Goal: Information Seeking & Learning: Check status

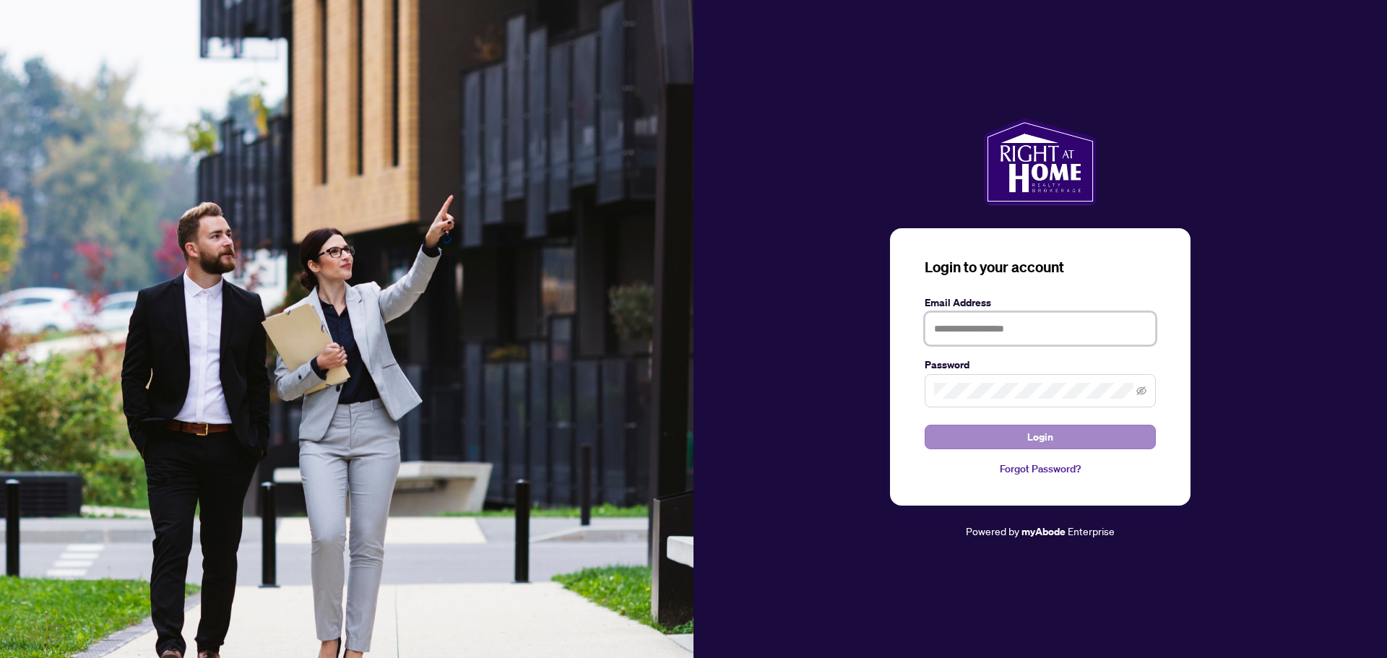
type input "**********"
click at [1056, 432] on button "Login" at bounding box center [1040, 437] width 231 height 25
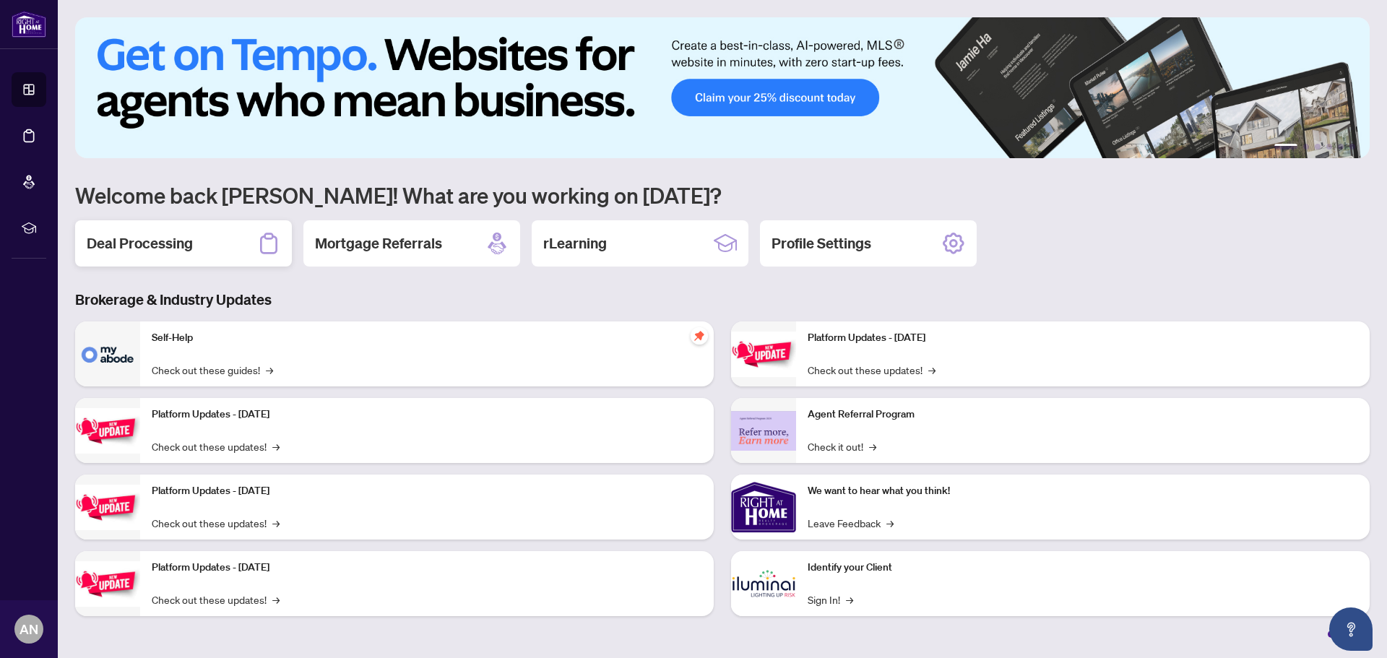
click at [158, 251] on h2 "Deal Processing" at bounding box center [140, 243] width 106 height 20
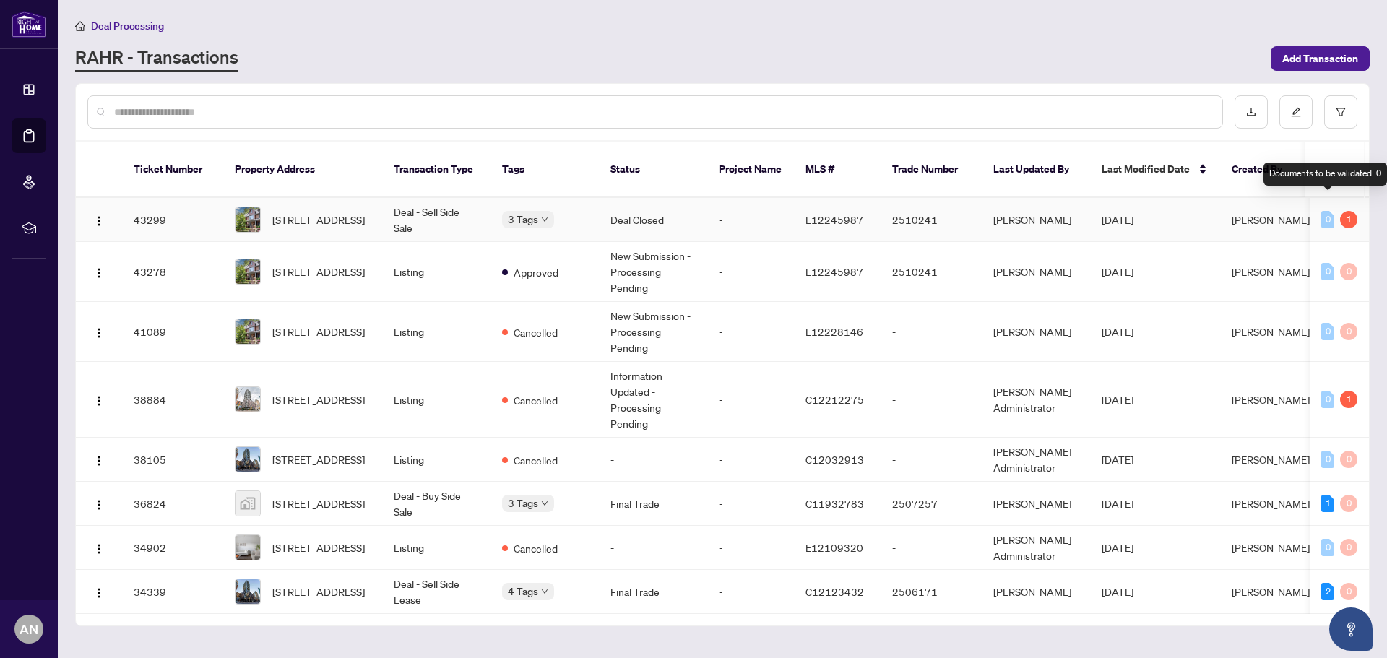
click at [1328, 211] on div "0" at bounding box center [1327, 219] width 13 height 17
click at [294, 212] on span "[STREET_ADDRESS]" at bounding box center [318, 220] width 92 height 16
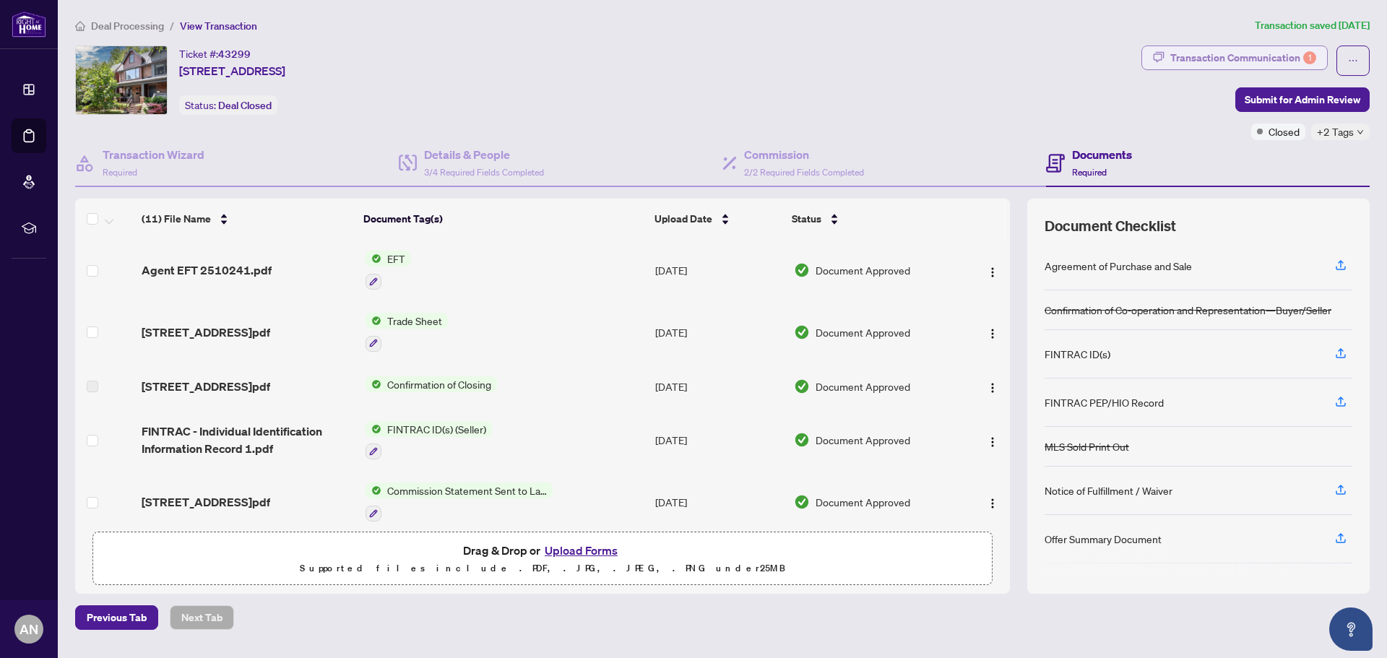
click at [1253, 55] on div "Transaction Communication 1" at bounding box center [1243, 57] width 146 height 23
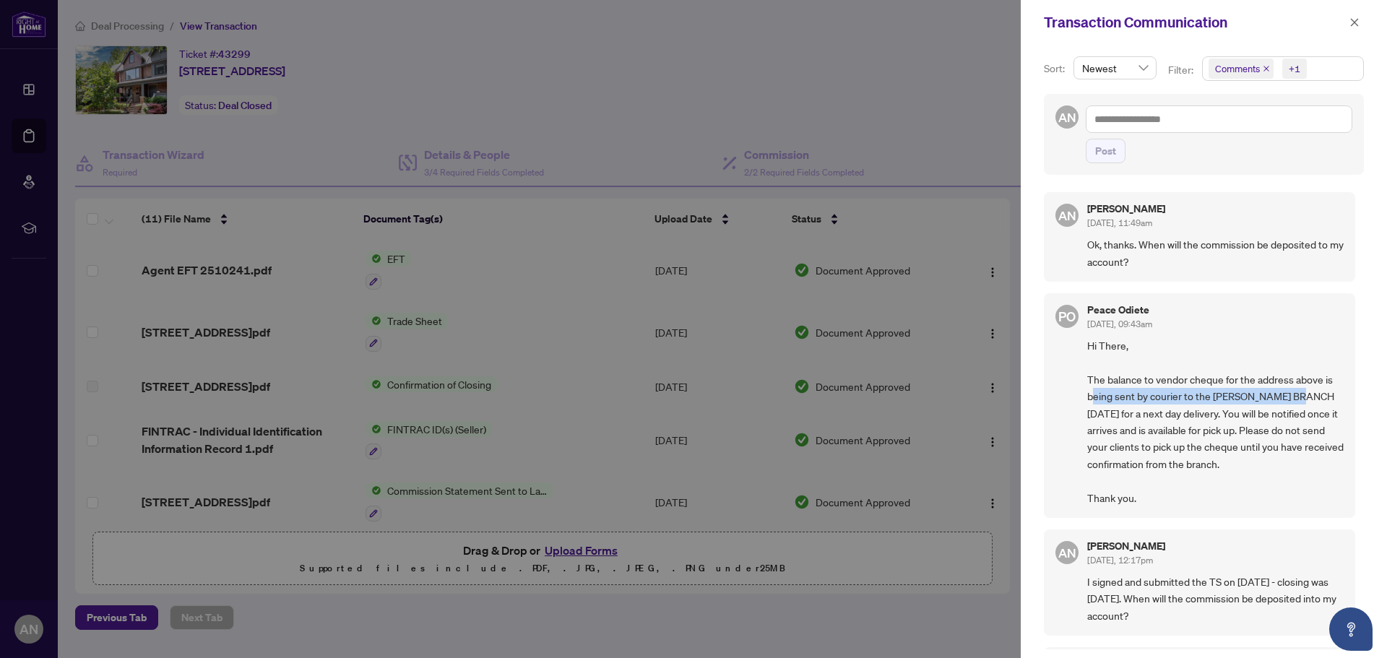
drag, startPoint x: 1094, startPoint y: 393, endPoint x: 1308, endPoint y: 393, distance: 213.8
click at [1308, 393] on span "Hi There, The balance to vendor cheque for the address above is being sent by c…" at bounding box center [1215, 421] width 256 height 169
click at [1242, 414] on span "Hi There, The balance to vendor cheque for the address above is being sent by c…" at bounding box center [1215, 421] width 256 height 169
click at [1082, 420] on div "PO Peace Odiete [DATE], 09:43am Hi There, The balance to vendor cheque for the …" at bounding box center [1199, 405] width 311 height 225
drag, startPoint x: 1132, startPoint y: 428, endPoint x: 1267, endPoint y: 428, distance: 135.1
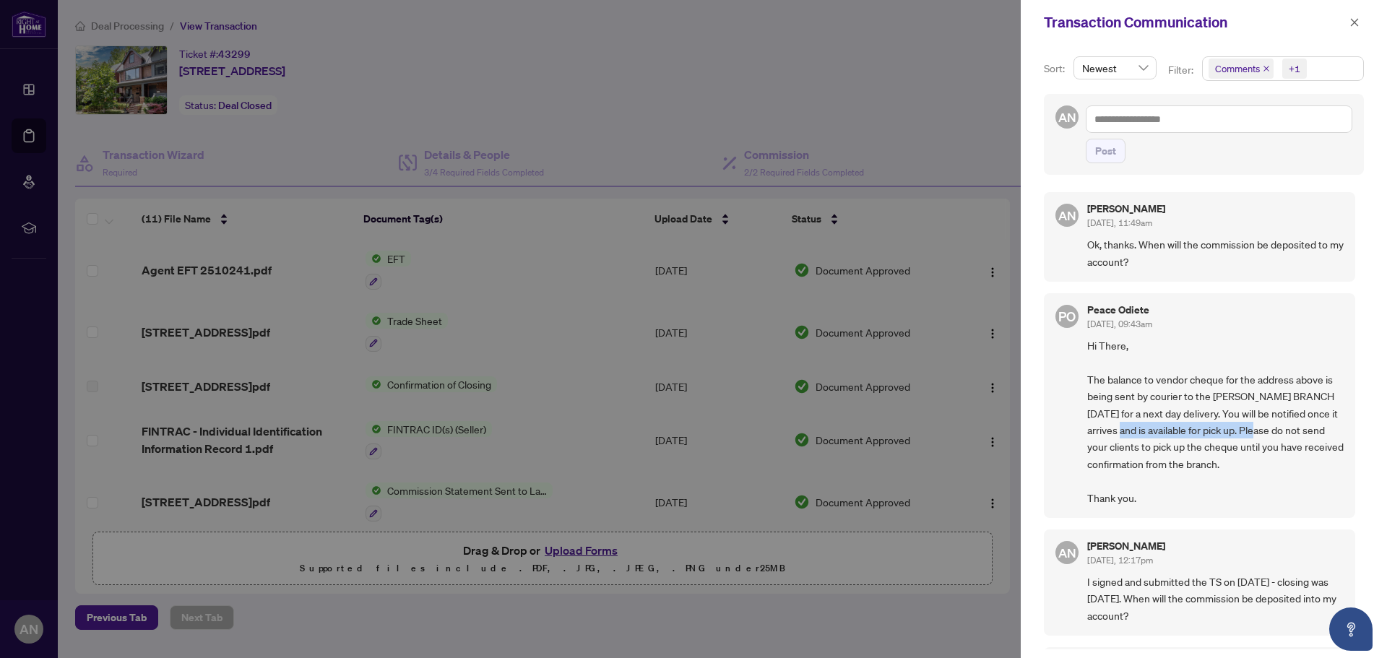
click at [1267, 428] on span "Hi There, The balance to vendor cheque for the address above is being sent by c…" at bounding box center [1215, 421] width 256 height 169
click at [1283, 433] on span "Hi There, The balance to vendor cheque for the address above is being sent by c…" at bounding box center [1215, 421] width 256 height 169
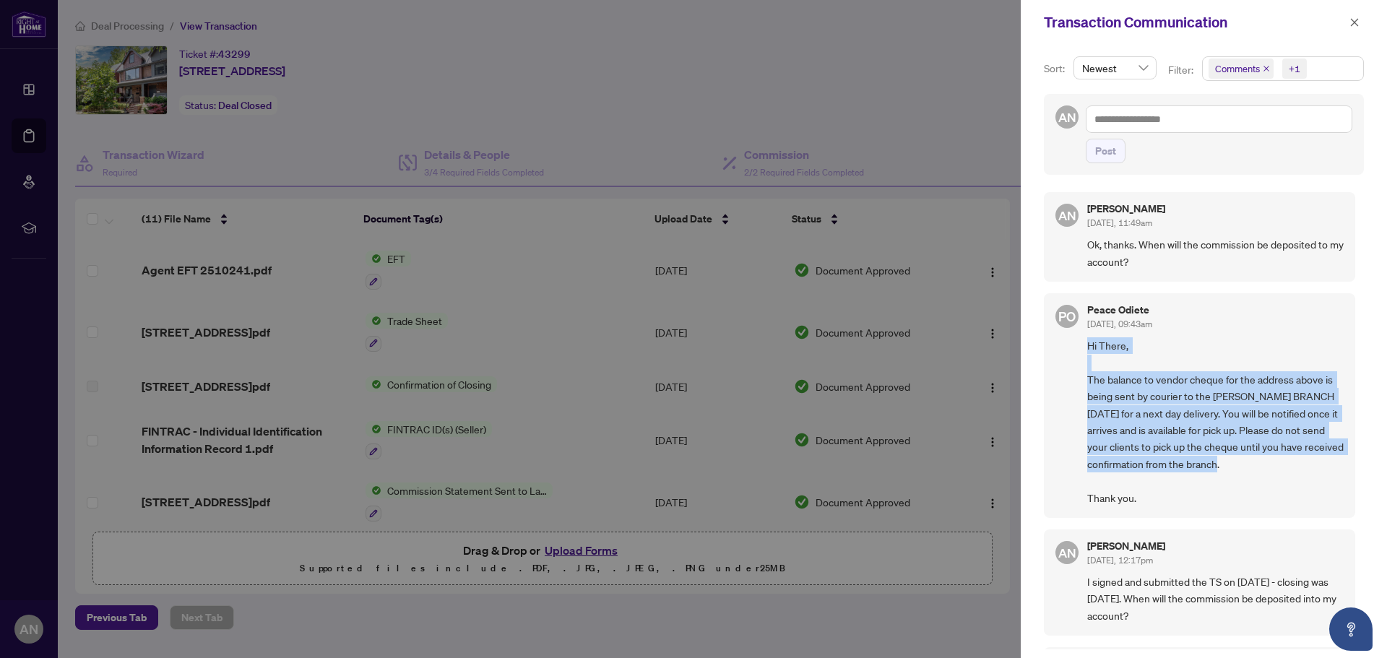
drag, startPoint x: 1273, startPoint y: 466, endPoint x: 1089, endPoint y: 341, distance: 222.6
click at [1089, 341] on span "Hi There, The balance to vendor cheque for the address above is being sent by c…" at bounding box center [1215, 421] width 256 height 169
click at [1162, 415] on span "Hi There, The balance to vendor cheque for the address above is being sent by c…" at bounding box center [1215, 421] width 256 height 169
drag, startPoint x: 1089, startPoint y: 345, endPoint x: 1290, endPoint y: 482, distance: 243.2
click at [1290, 482] on span "Hi There, The balance to vendor cheque for the address above is being sent by c…" at bounding box center [1215, 421] width 256 height 169
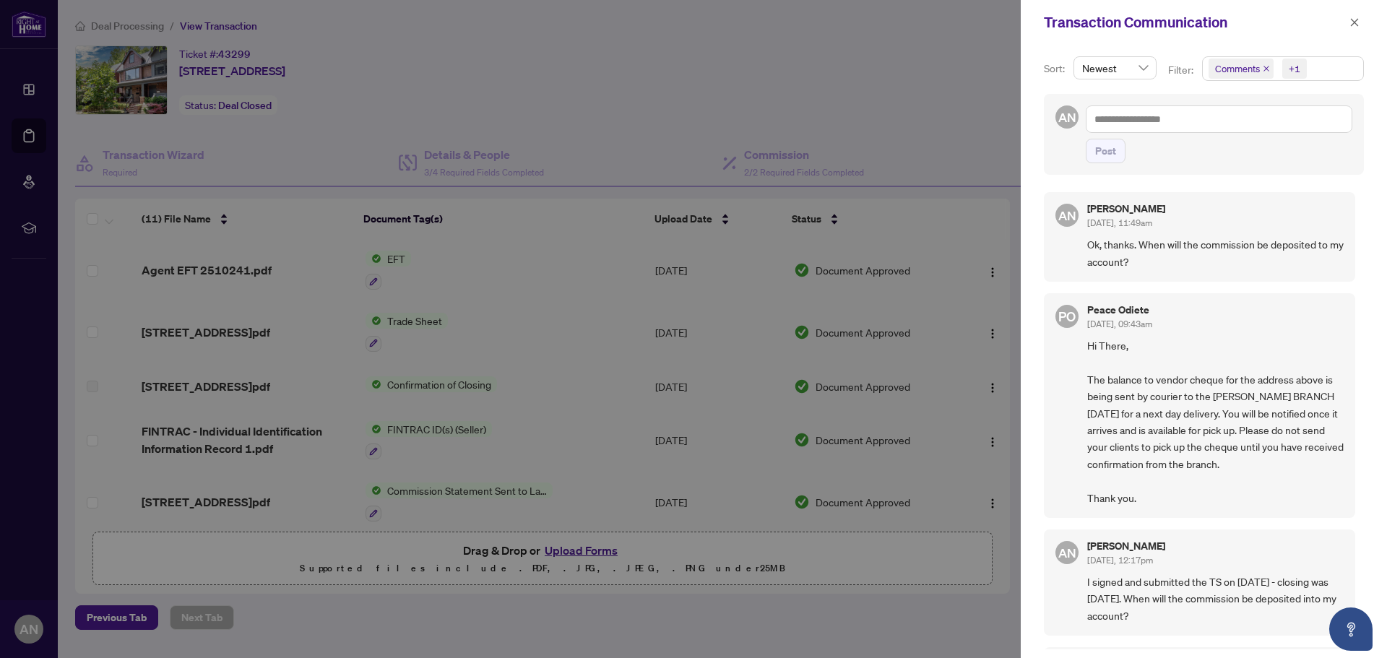
click at [1154, 499] on span "Hi There, The balance to vendor cheque for the address above is being sent by c…" at bounding box center [1215, 421] width 256 height 169
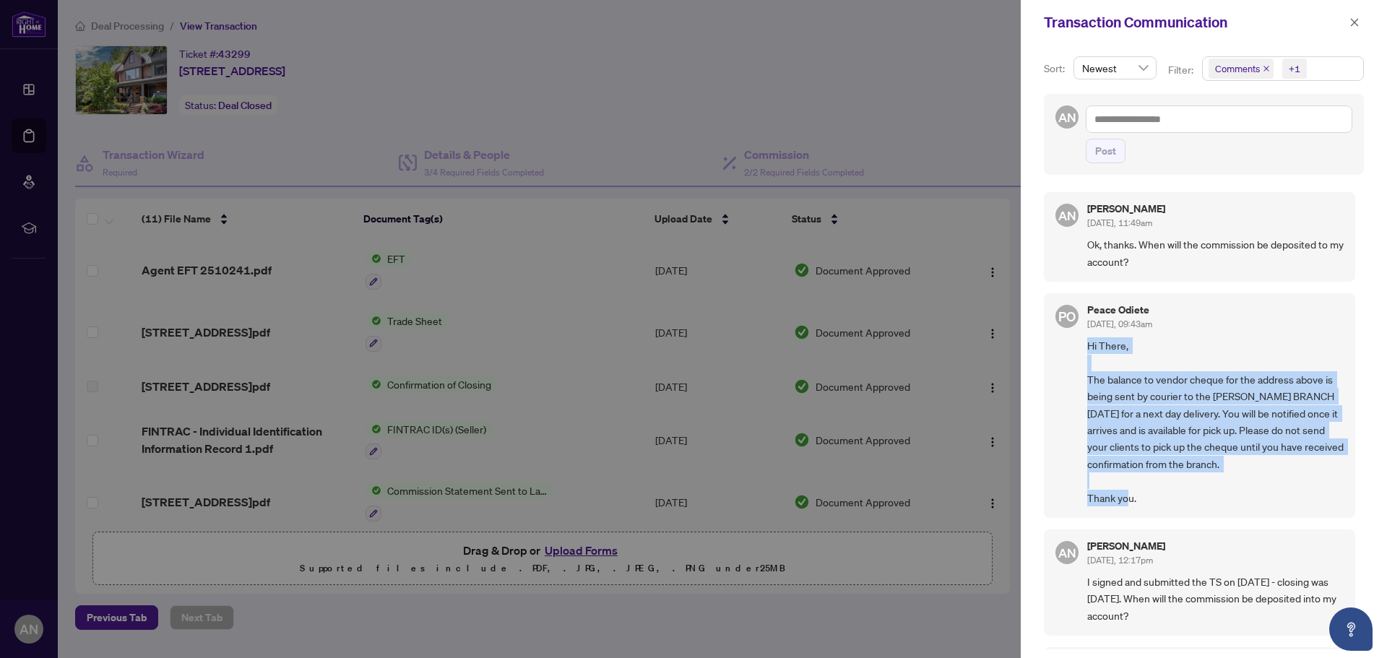
drag, startPoint x: 1146, startPoint y: 499, endPoint x: 1089, endPoint y: 340, distance: 169.3
click at [1089, 340] on span "Hi There, The balance to vendor cheque for the address above is being sent by c…" at bounding box center [1215, 421] width 256 height 169
click at [1134, 389] on span "Hi There, The balance to vendor cheque for the address above is being sent by c…" at bounding box center [1215, 421] width 256 height 169
drag, startPoint x: 1145, startPoint y: 501, endPoint x: 1089, endPoint y: 347, distance: 164.5
click at [1089, 347] on span "Hi There, The balance to vendor cheque for the address above is being sent by c…" at bounding box center [1215, 421] width 256 height 169
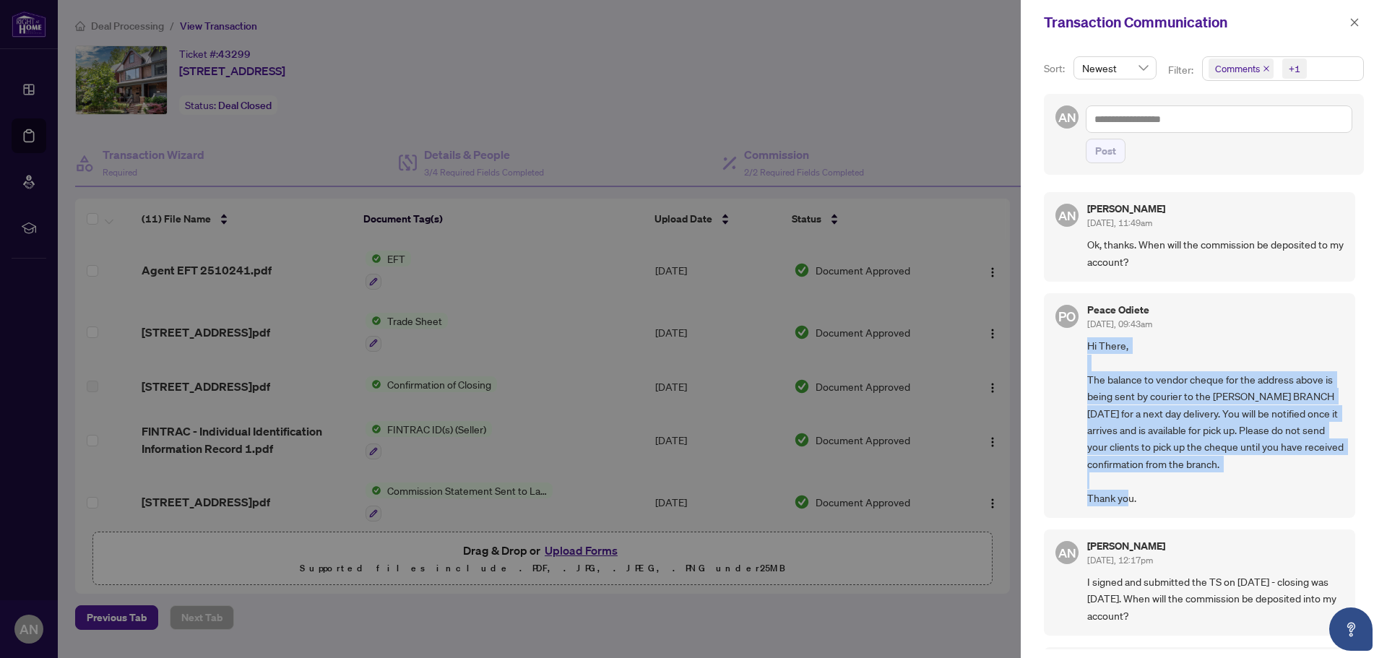
click at [1120, 360] on span "Hi There, The balance to vendor cheque for the address above is being sent by c…" at bounding box center [1215, 421] width 256 height 169
drag, startPoint x: 1086, startPoint y: 345, endPoint x: 1149, endPoint y: 497, distance: 163.9
click at [1149, 497] on div "PO Peace Odiete [DATE], 09:43am Hi There, The balance to vendor cheque for the …" at bounding box center [1199, 405] width 311 height 225
click at [1152, 446] on span "Hi There, The balance to vendor cheque for the address above is being sent by c…" at bounding box center [1215, 421] width 256 height 169
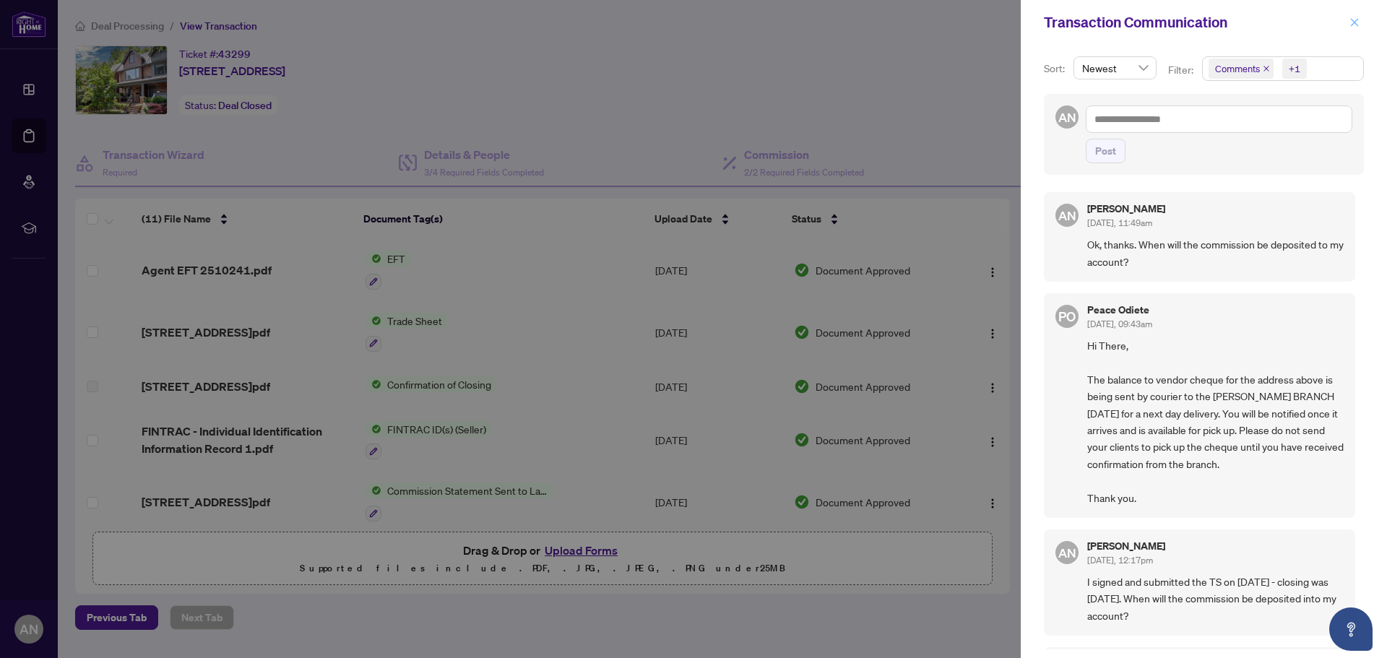
click at [1355, 22] on icon "close" at bounding box center [1355, 22] width 8 height 8
